Goal: Information Seeking & Learning: Learn about a topic

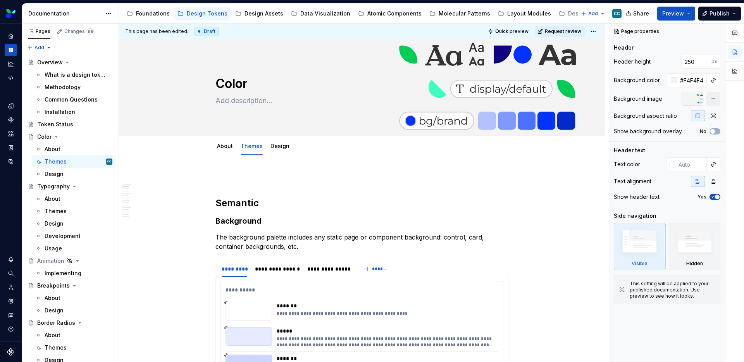
click at [379, 18] on div "Atomic Components" at bounding box center [390, 13] width 70 height 12
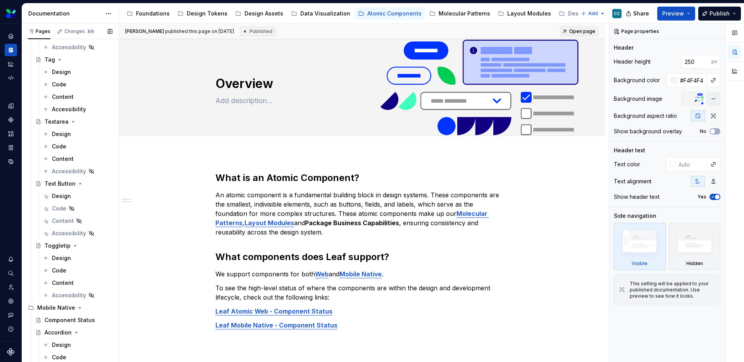
scroll to position [1960, 0]
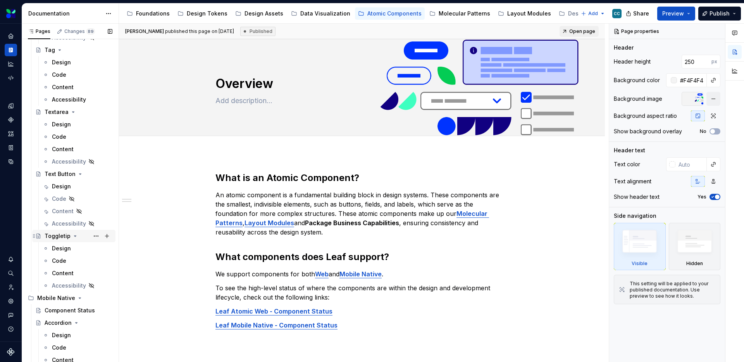
click at [54, 238] on div "Toggletip" at bounding box center [58, 236] width 26 height 8
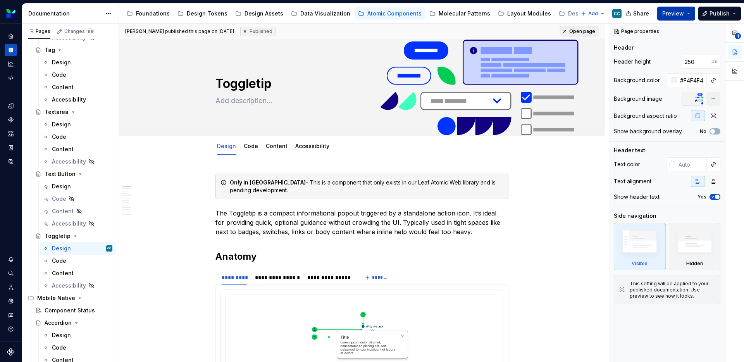
click at [688, 12] on button "Preview" at bounding box center [677, 14] width 38 height 14
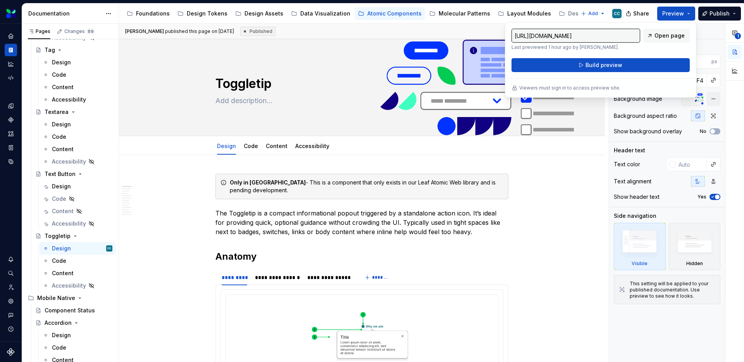
click at [617, 39] on input "[URL][DOMAIN_NAME]" at bounding box center [576, 36] width 129 height 14
click at [674, 31] on link "Open page" at bounding box center [667, 36] width 47 height 14
type textarea "*"
